Goal: Task Accomplishment & Management: Manage account settings

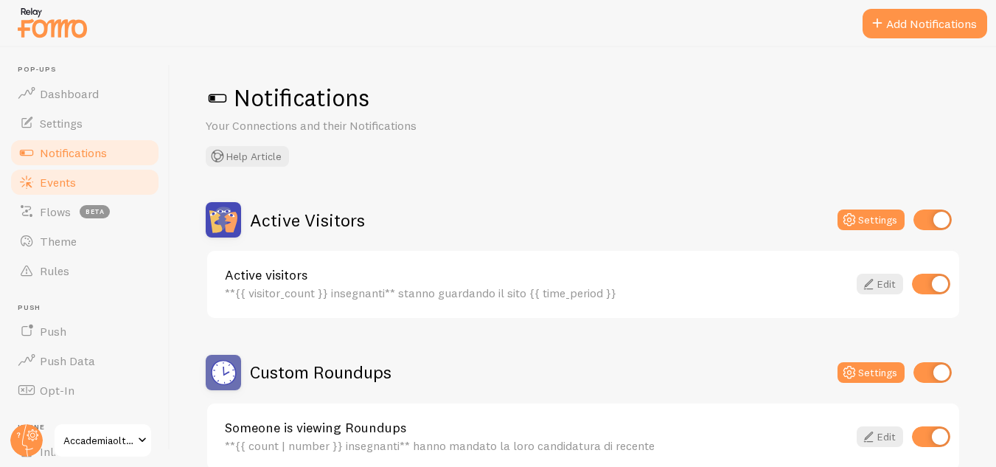
click at [83, 182] on link "Events" at bounding box center [85, 181] width 152 height 29
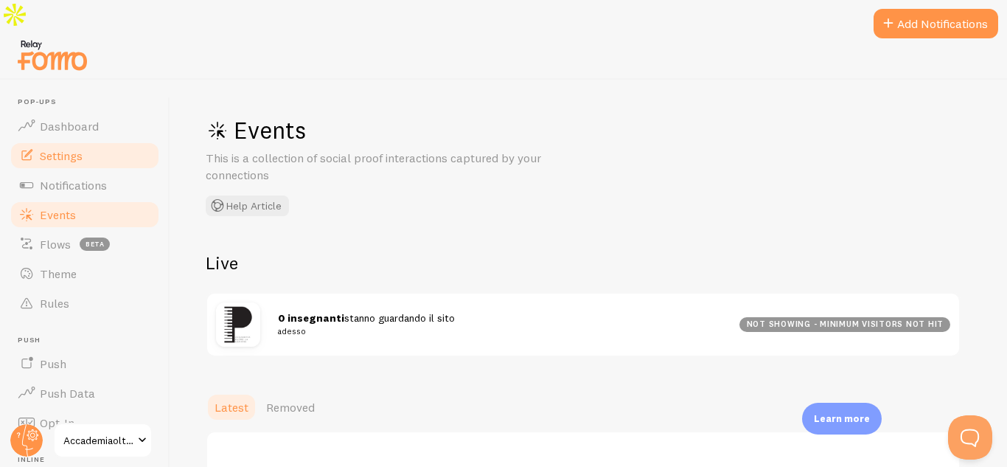
click at [114, 141] on link "Settings" at bounding box center [85, 155] width 152 height 29
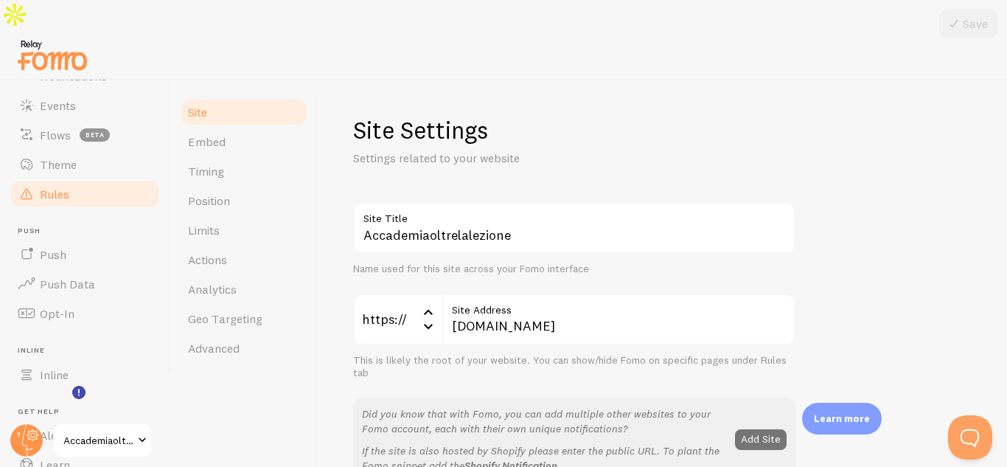
scroll to position [147, 0]
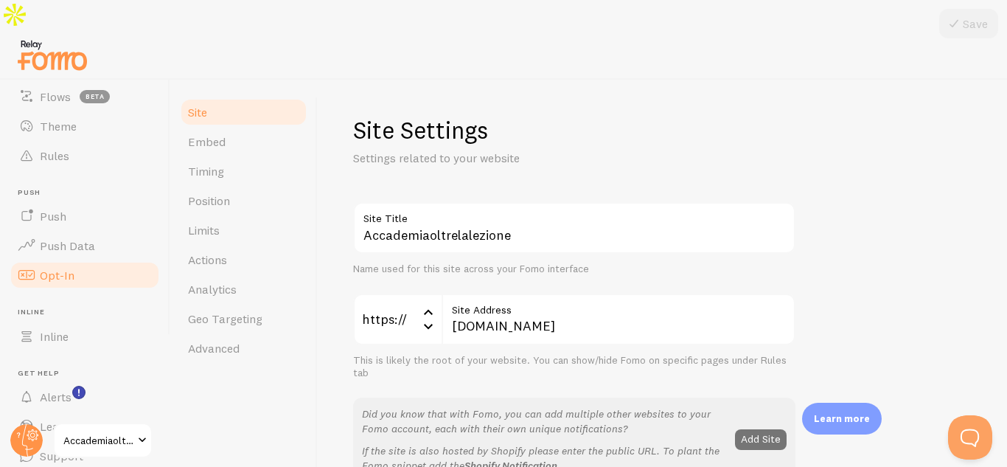
click at [78, 260] on link "Opt-In" at bounding box center [85, 274] width 152 height 29
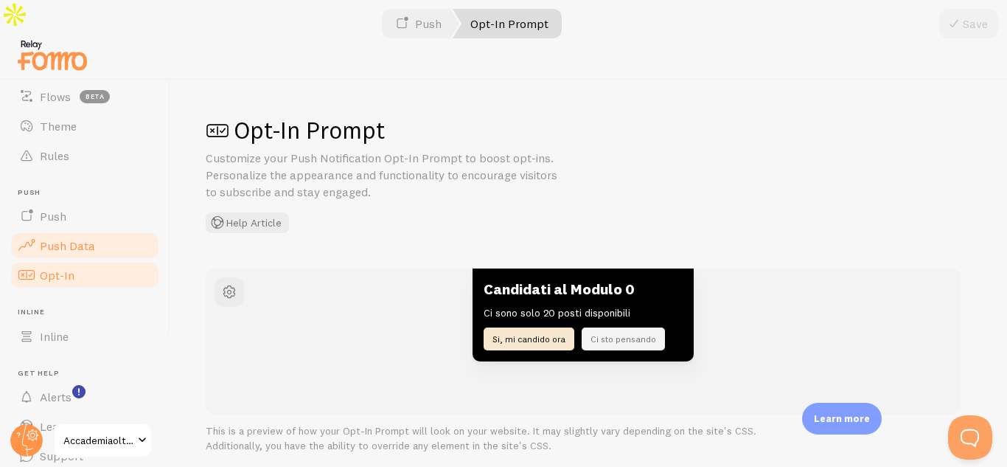
click at [84, 231] on link "Push Data" at bounding box center [85, 245] width 152 height 29
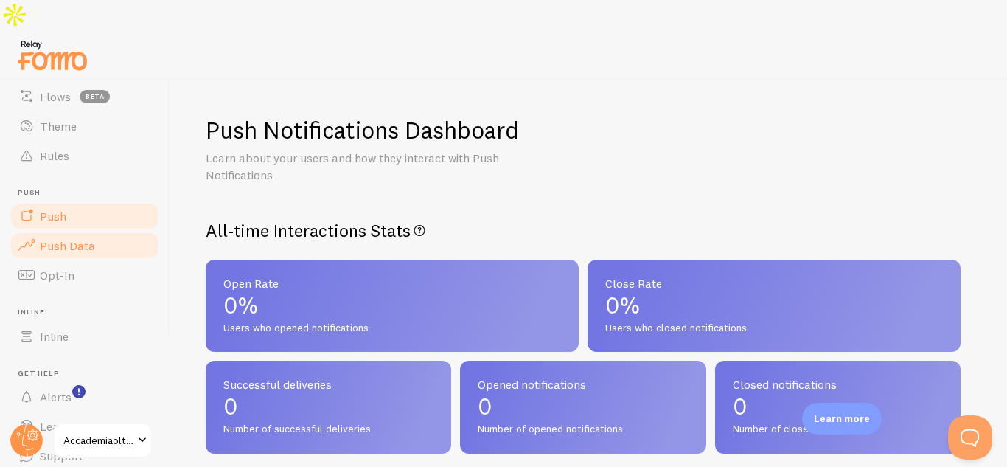
click at [87, 201] on link "Push" at bounding box center [85, 215] width 152 height 29
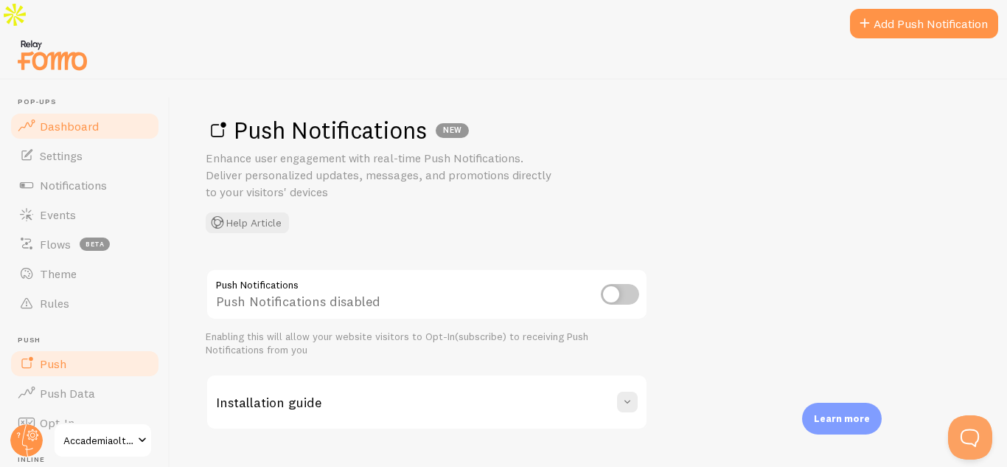
click at [80, 111] on link "Dashboard" at bounding box center [85, 125] width 152 height 29
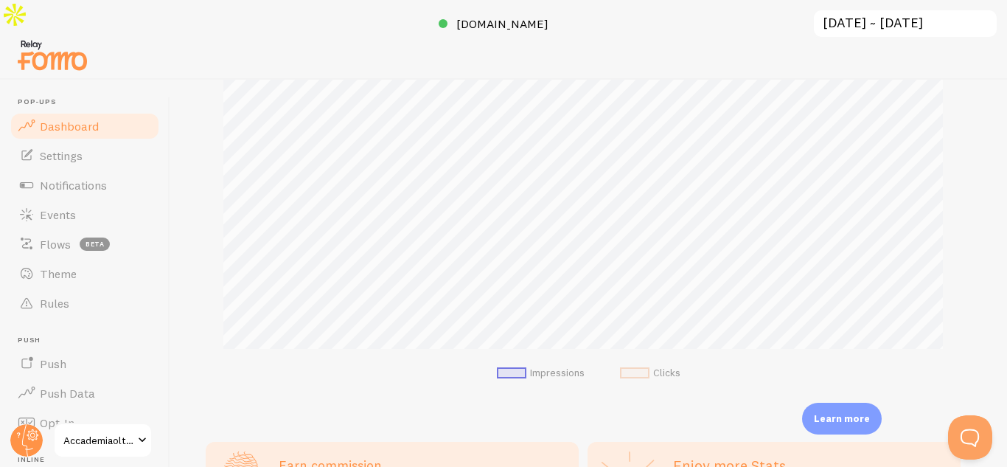
scroll to position [295, 0]
